Goal: Task Accomplishment & Management: Use online tool/utility

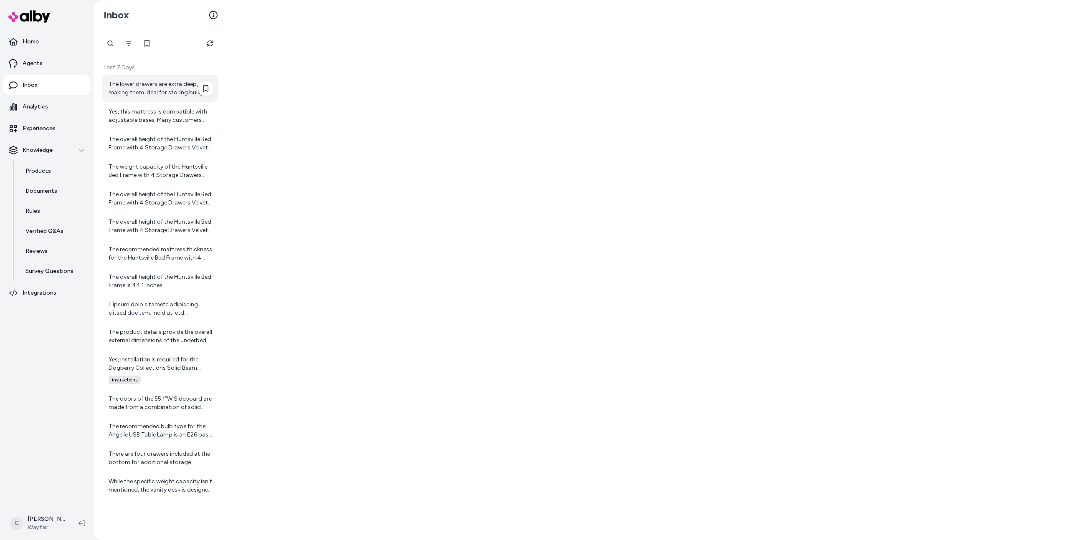
click at [143, 86] on div "The lower drawers are extra deep, making them ideal for storing bulky items lik…" at bounding box center [161, 88] width 105 height 17
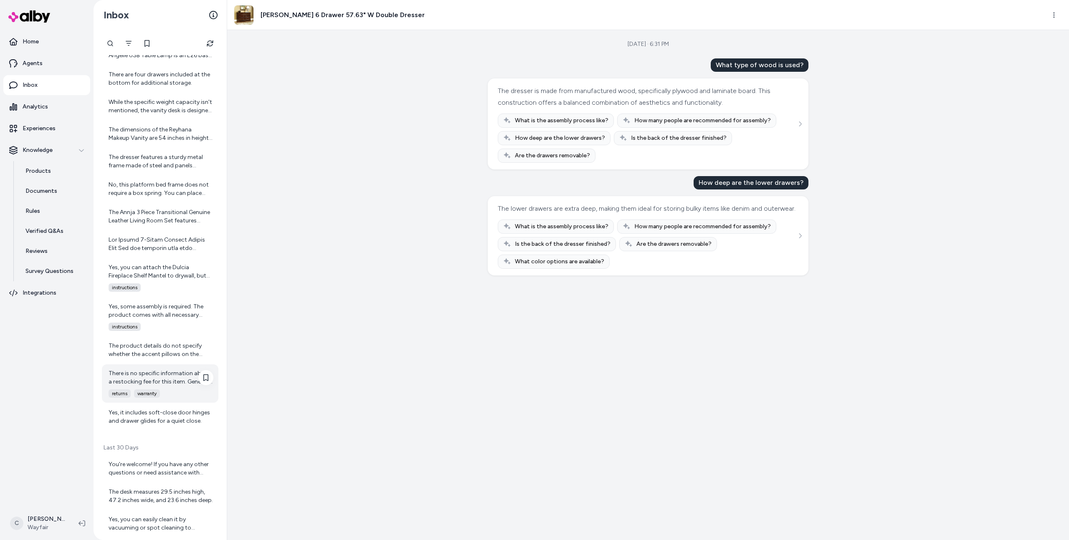
scroll to position [454, 0]
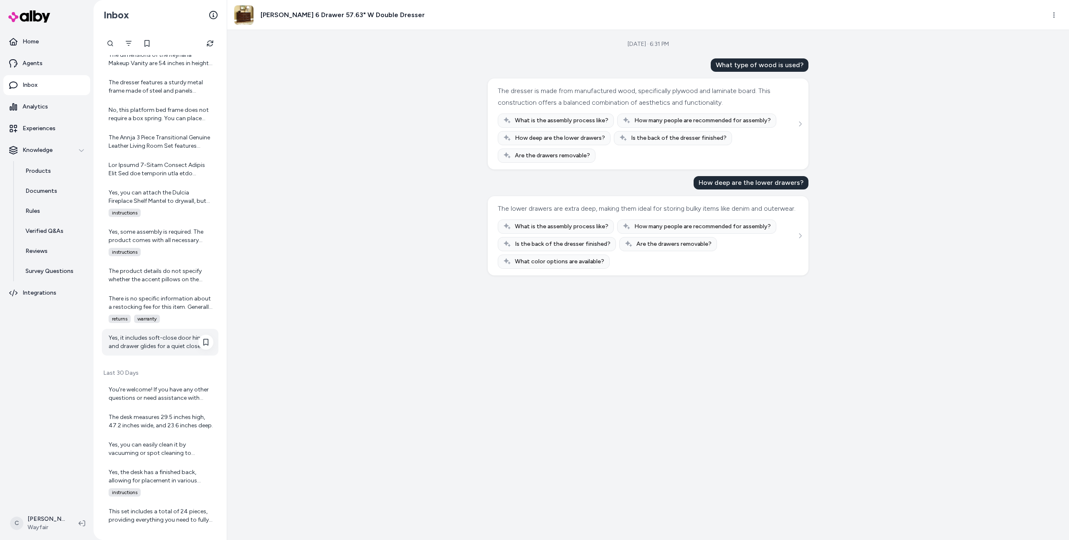
click at [158, 346] on div "Yes, it includes soft-close door hinges and drawer glides for a quiet close." at bounding box center [161, 342] width 105 height 17
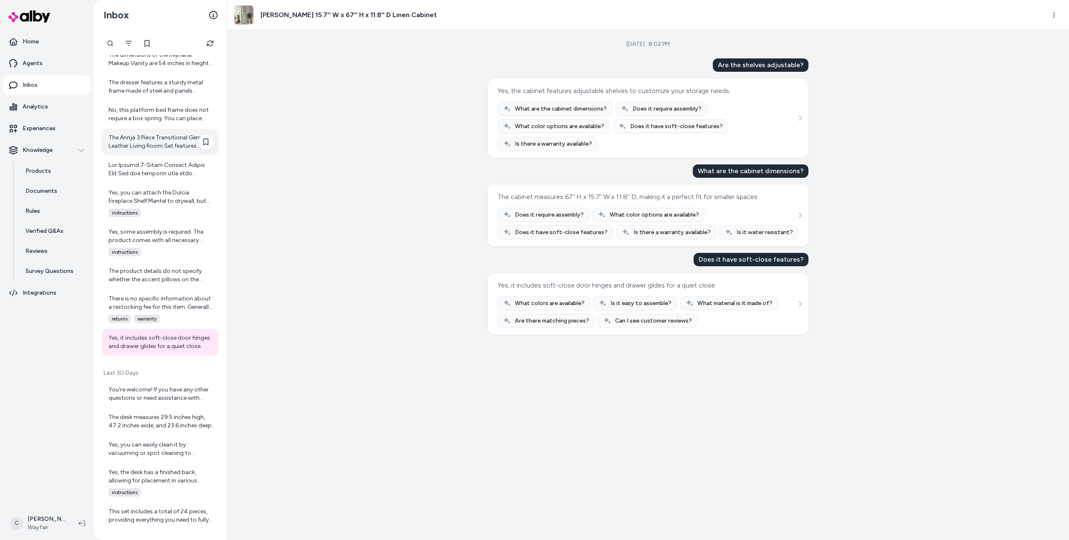
click at [161, 134] on div "The Annja 3 Piece Transitional Genuine Leather Living Room Set features generou…" at bounding box center [161, 142] width 105 height 17
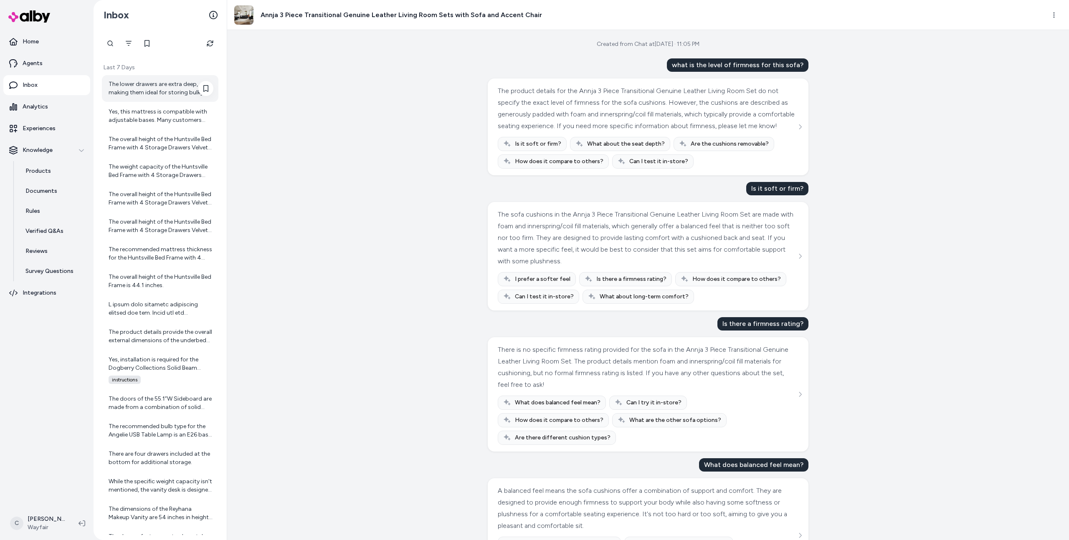
click at [164, 99] on div "The lower drawers are extra deep, making them ideal for storing bulky items lik…" at bounding box center [160, 88] width 117 height 27
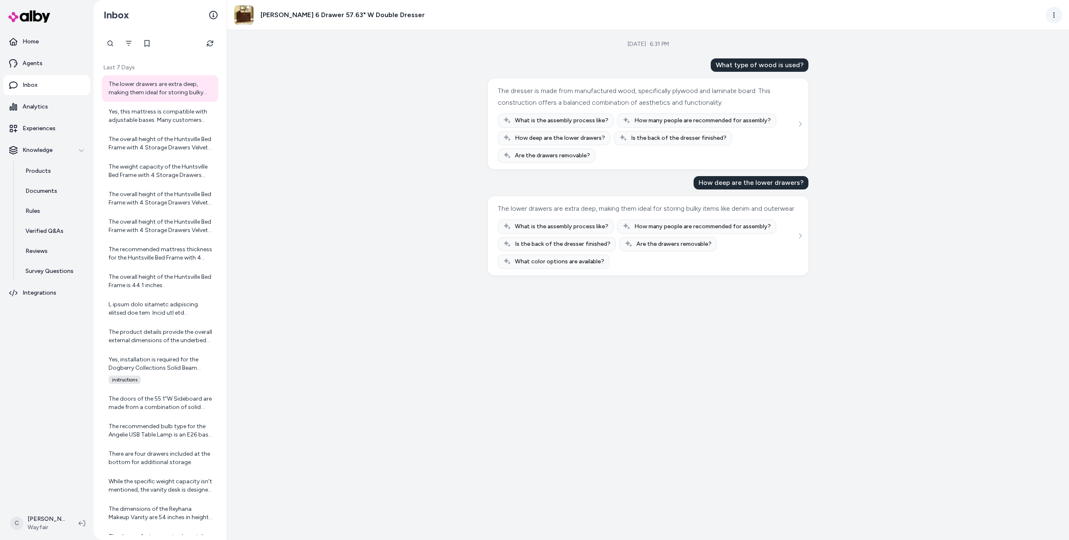
click at [1057, 18] on html "Home Agents Inbox Analytics Experiences Knowledge Products Documents Rules Veri…" at bounding box center [534, 270] width 1069 height 540
click at [1033, 65] on link "View product detail page" at bounding box center [1018, 60] width 91 height 13
